Goal: Information Seeking & Learning: Learn about a topic

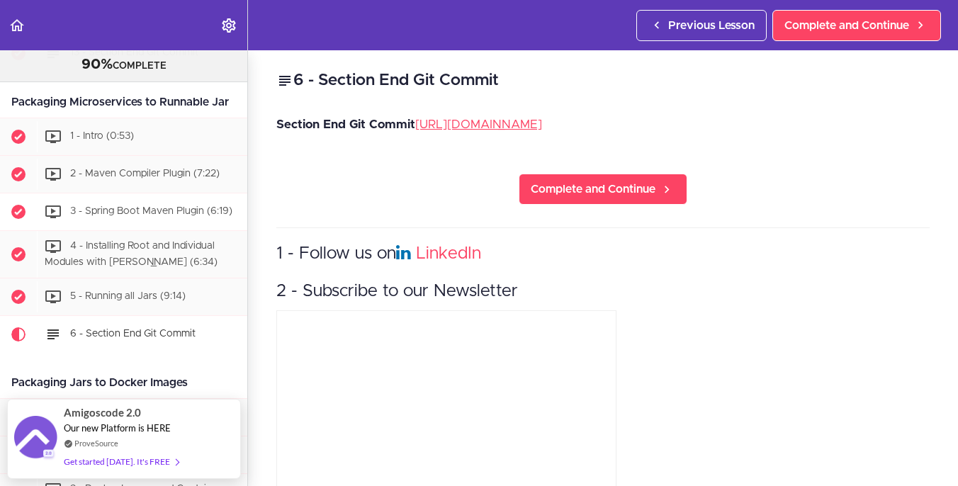
scroll to position [3465, 0]
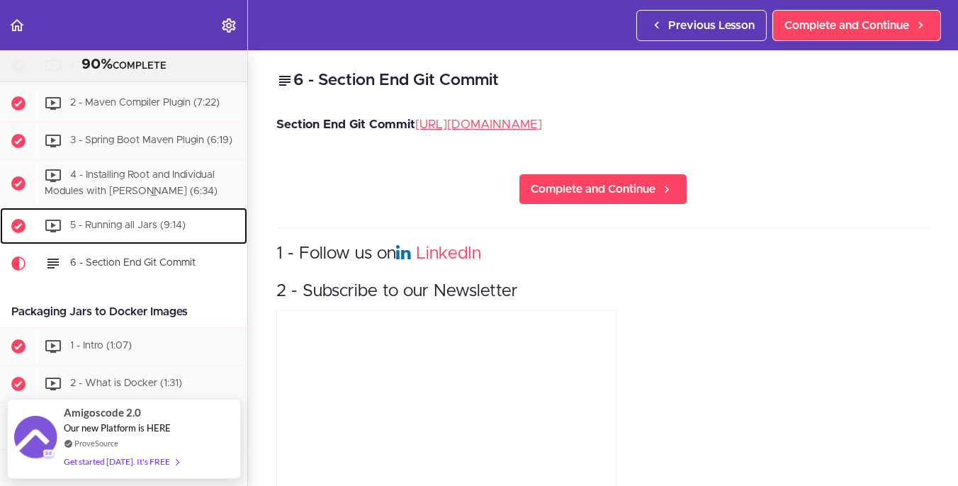
click at [159, 230] on span "5 - Running all Jars (9:14)" at bounding box center [127, 225] width 115 height 10
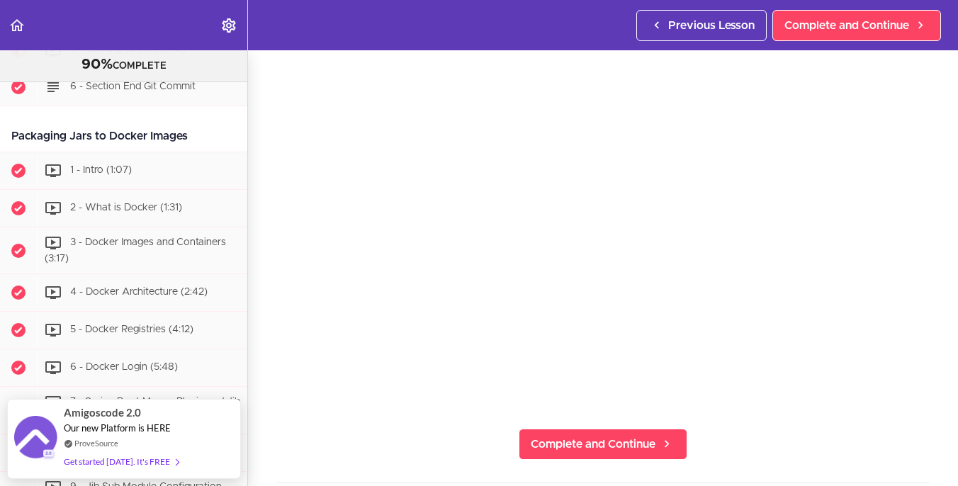
scroll to position [71, 0]
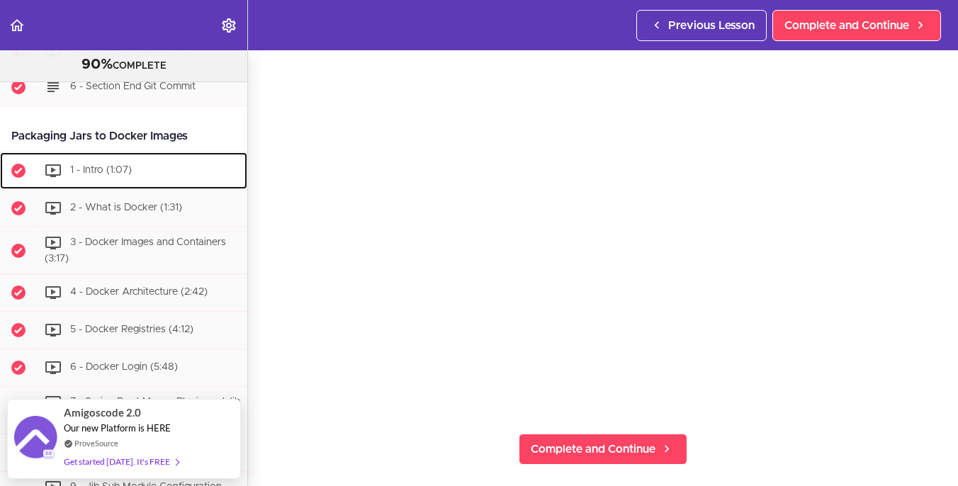
click at [149, 186] on div "1 - Intro (1:07)" at bounding box center [142, 170] width 210 height 31
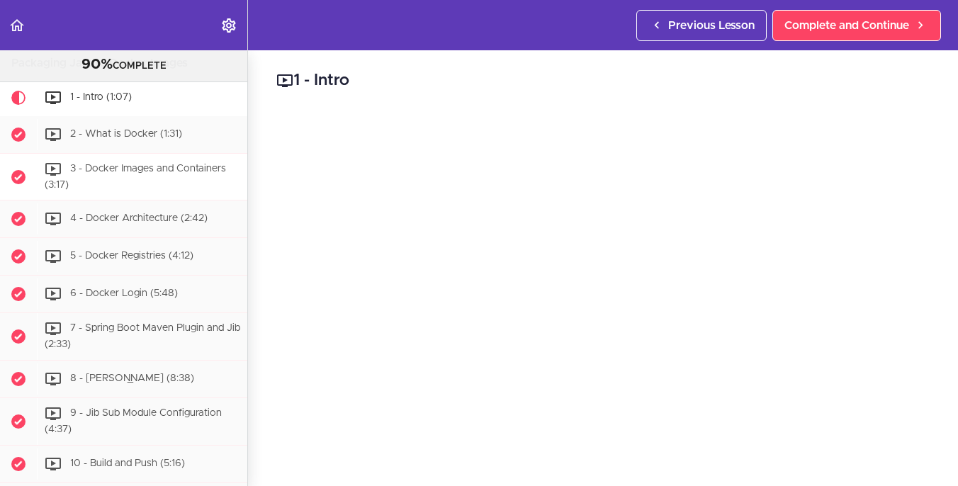
scroll to position [3691, 0]
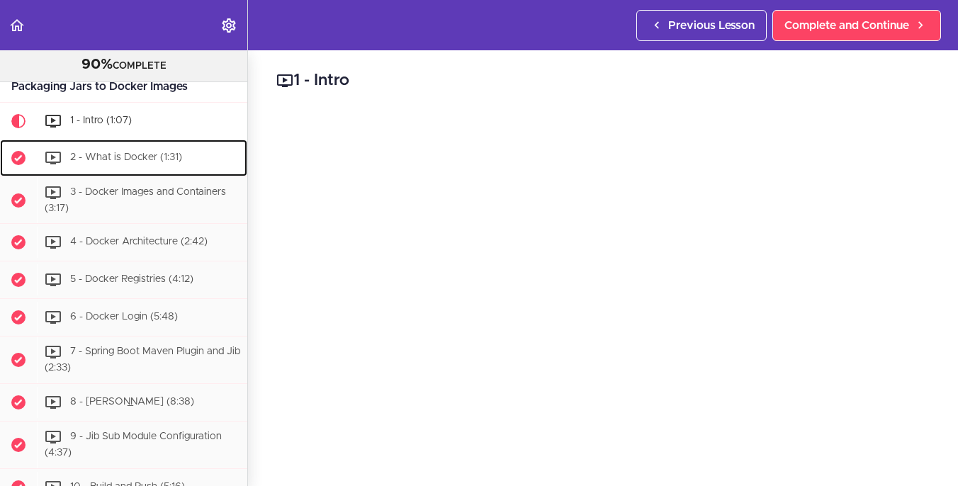
click at [166, 174] on div "2 - What is Docker (1:31)" at bounding box center [142, 157] width 210 height 31
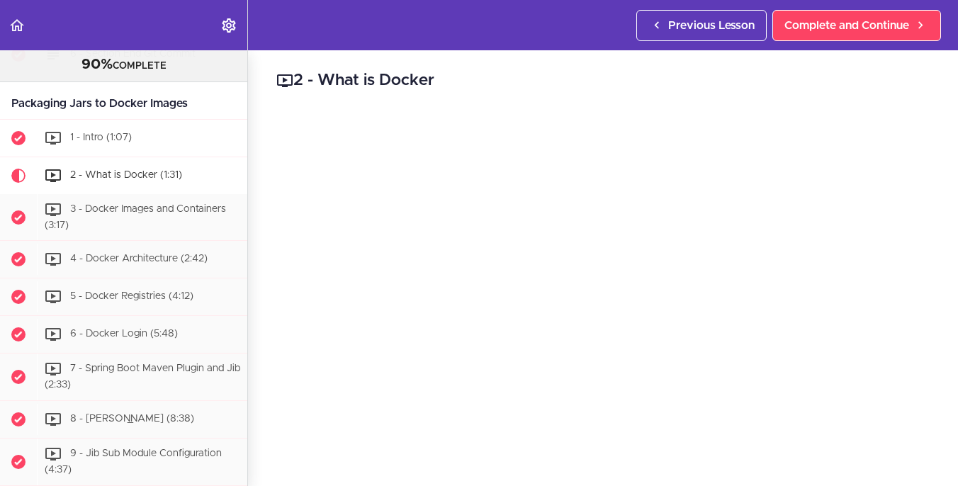
scroll to position [3658, 0]
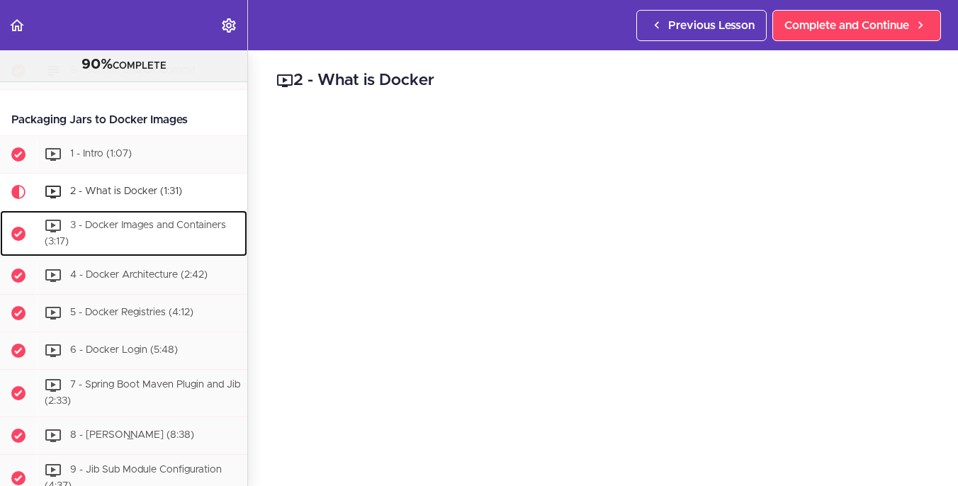
click at [161, 246] on span "3 - Docker Images and Containers (3:17)" at bounding box center [135, 233] width 181 height 26
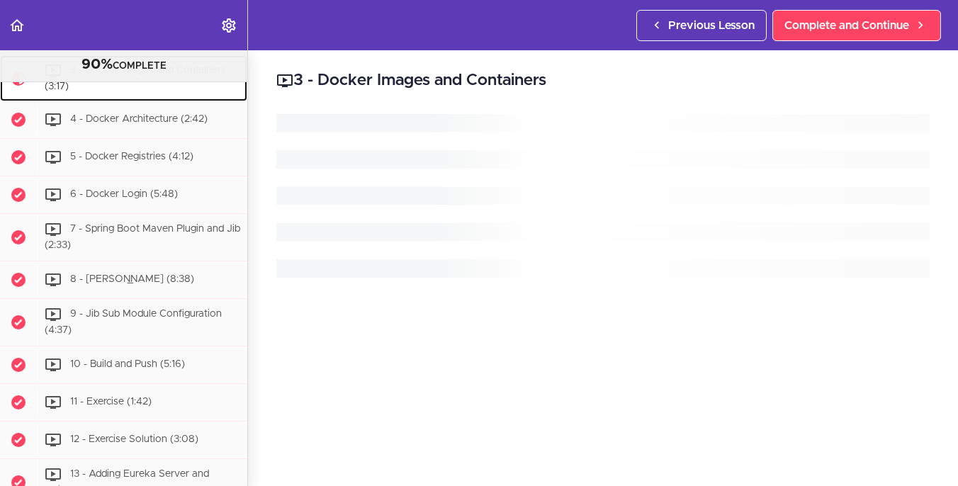
scroll to position [3836, 0]
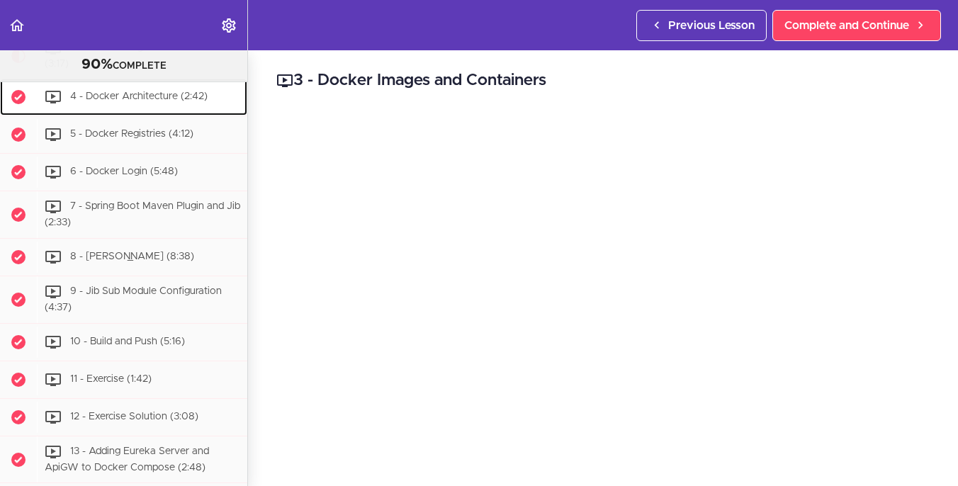
click at [127, 102] on span "4 - Docker Architecture (2:42)" at bounding box center [138, 97] width 137 height 10
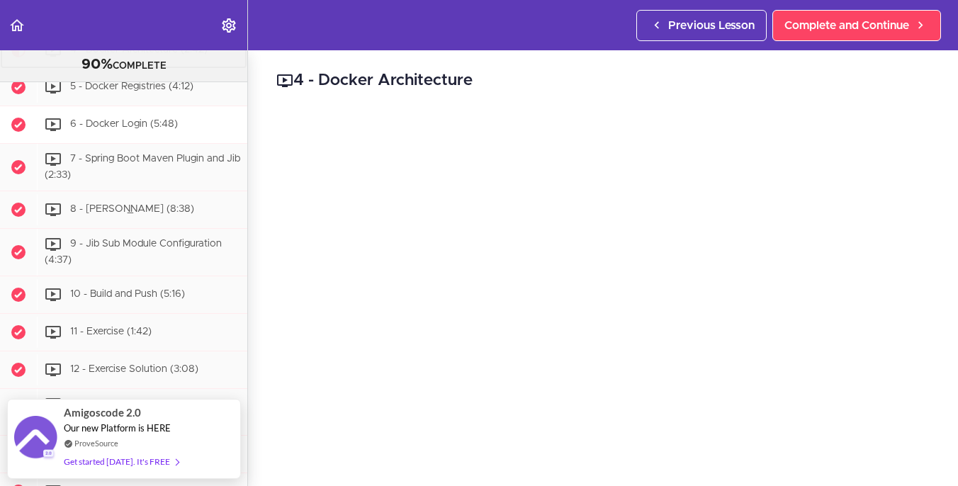
scroll to position [3954, 0]
